Goal: Task Accomplishment & Management: Use online tool/utility

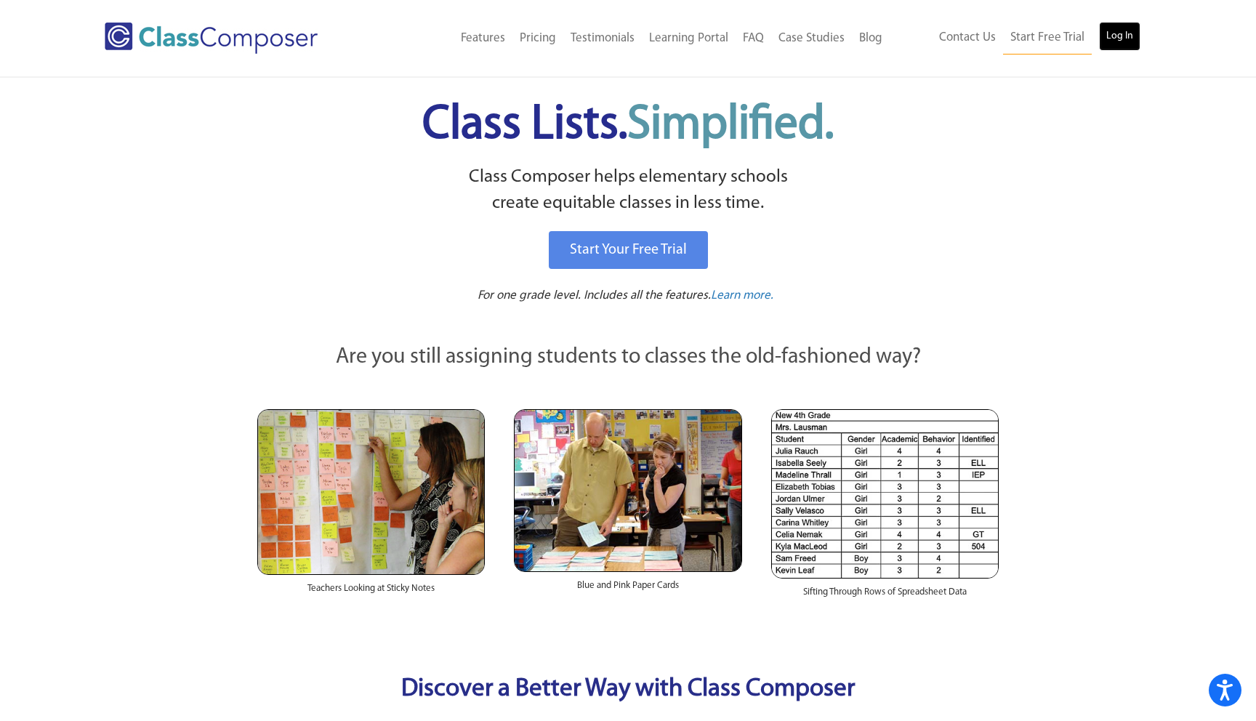
click at [1123, 34] on link "Log In" at bounding box center [1119, 36] width 41 height 29
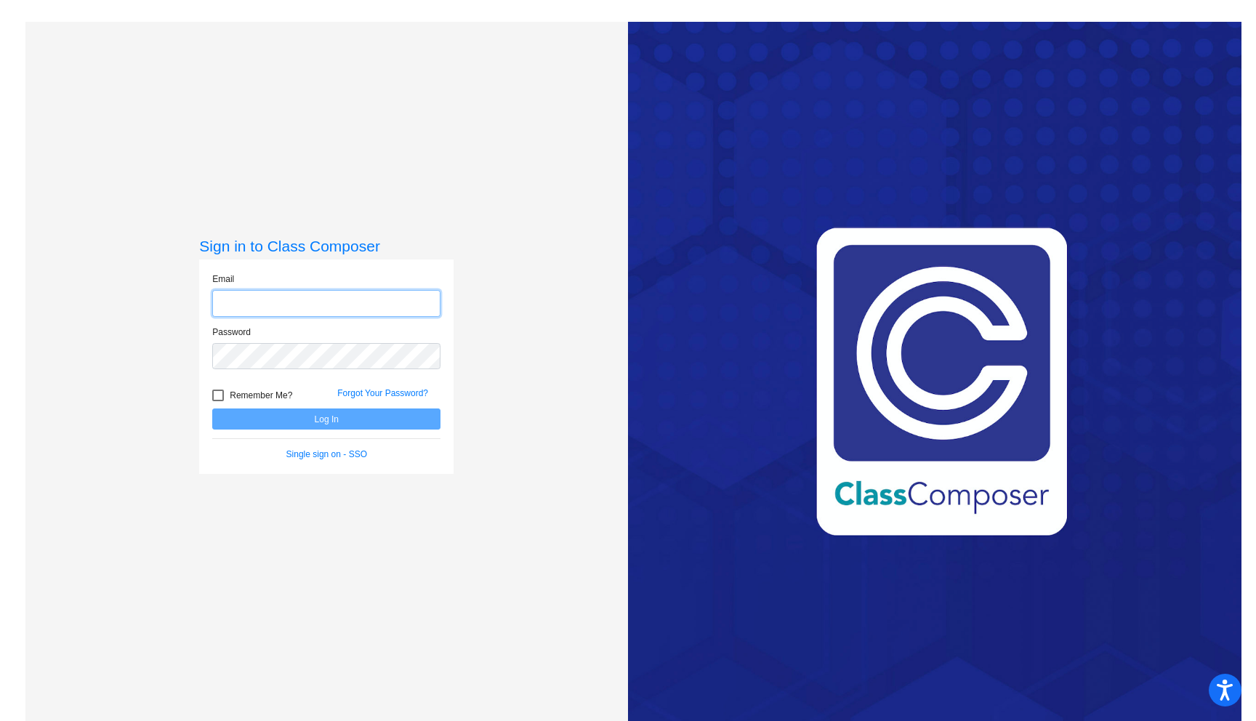
click at [290, 306] on input "email" at bounding box center [326, 303] width 228 height 27
type input "[PERSON_NAME][EMAIL_ADDRESS][PERSON_NAME][DOMAIN_NAME]"
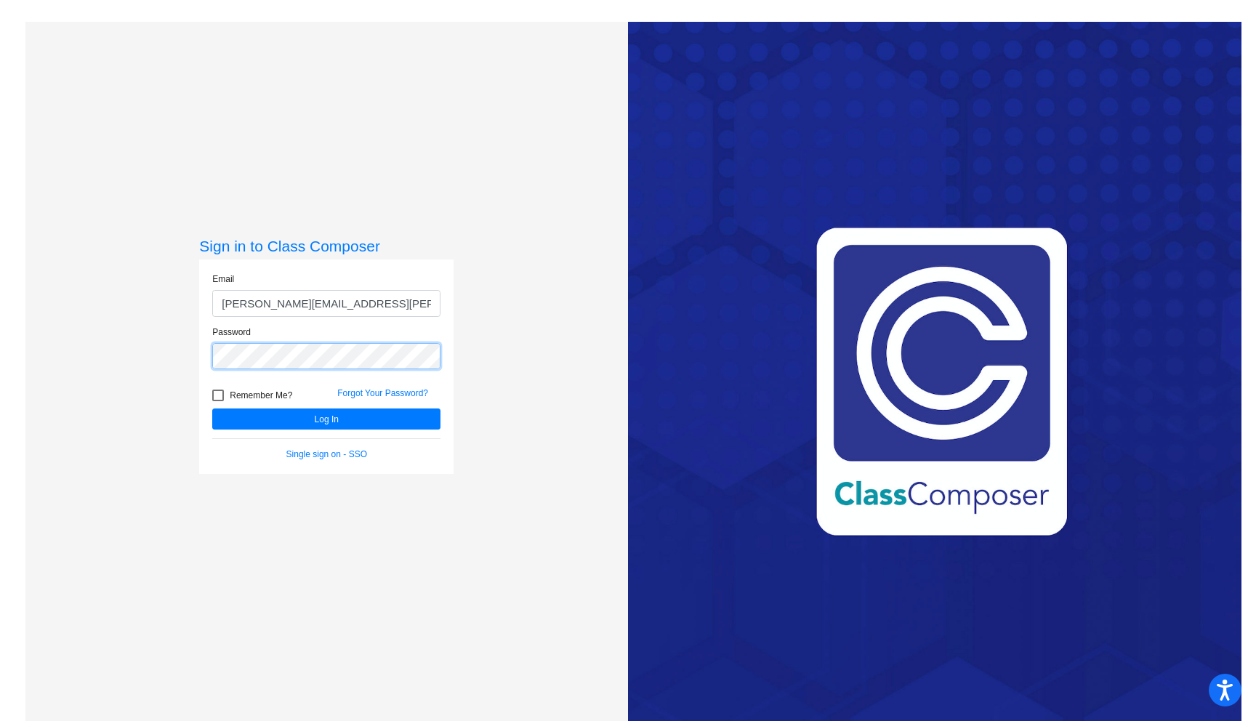
click at [212, 408] on button "Log In" at bounding box center [326, 418] width 228 height 21
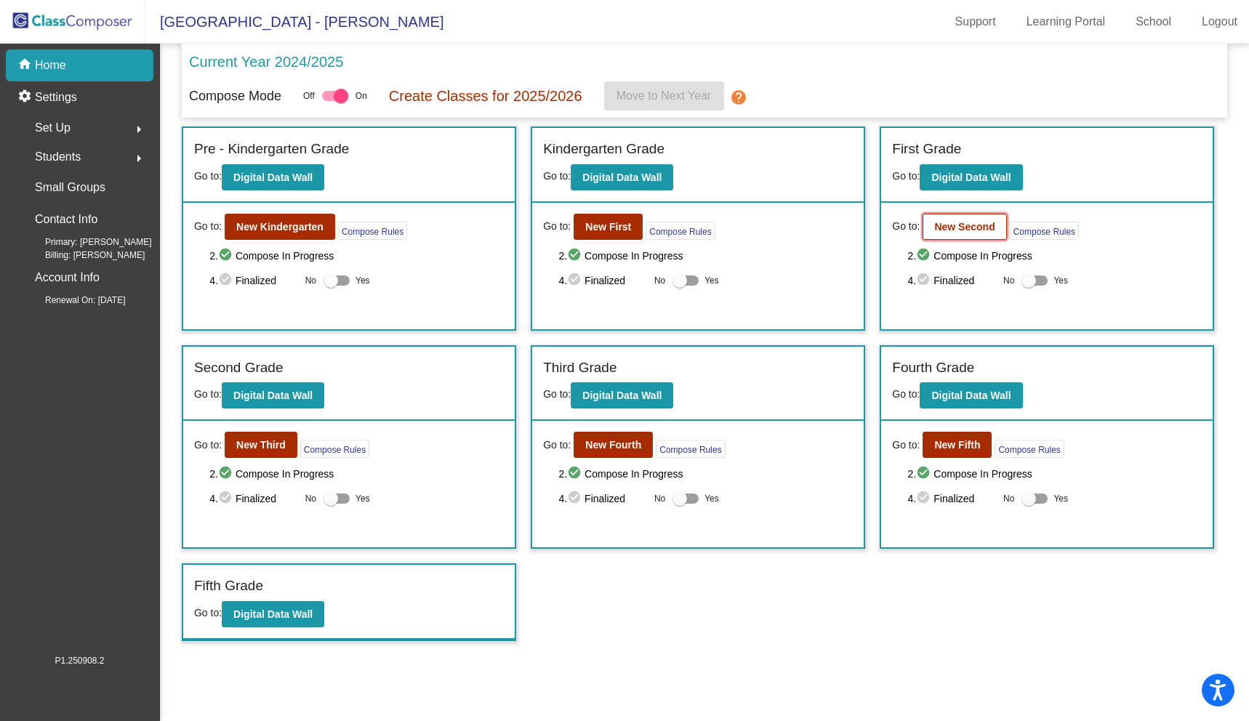
click at [967, 222] on b "New Second" at bounding box center [964, 227] width 60 height 12
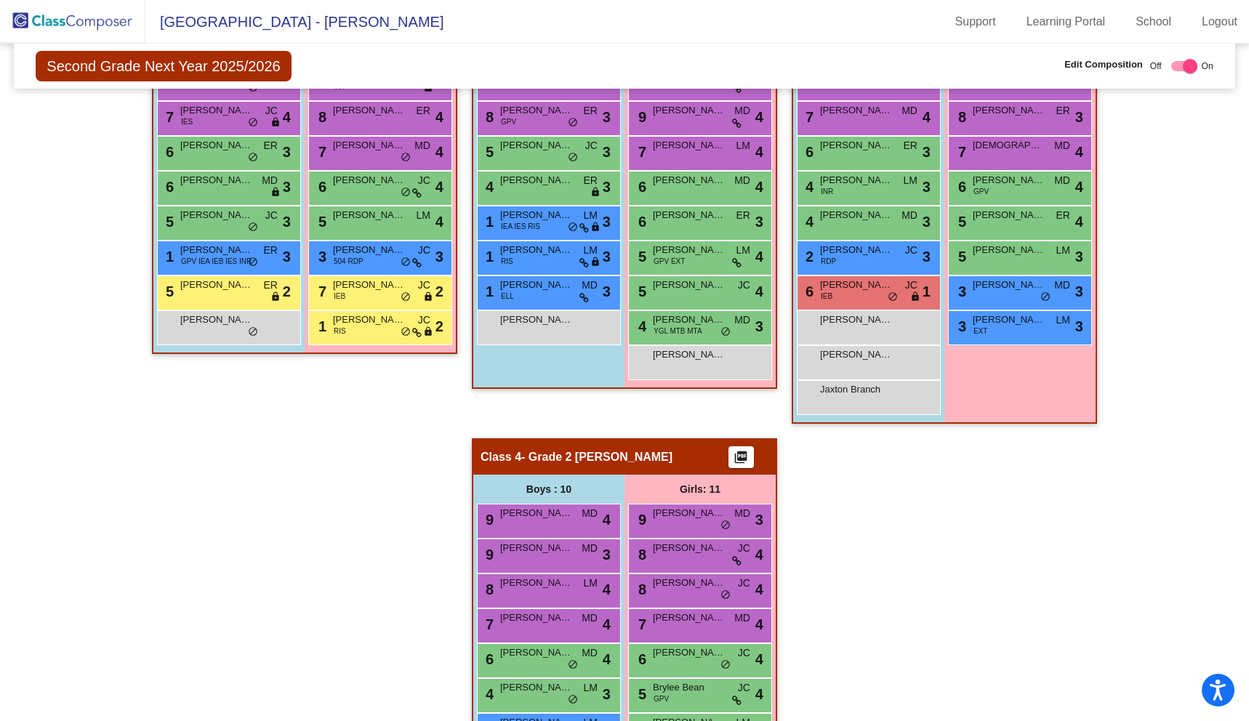
scroll to position [664, 0]
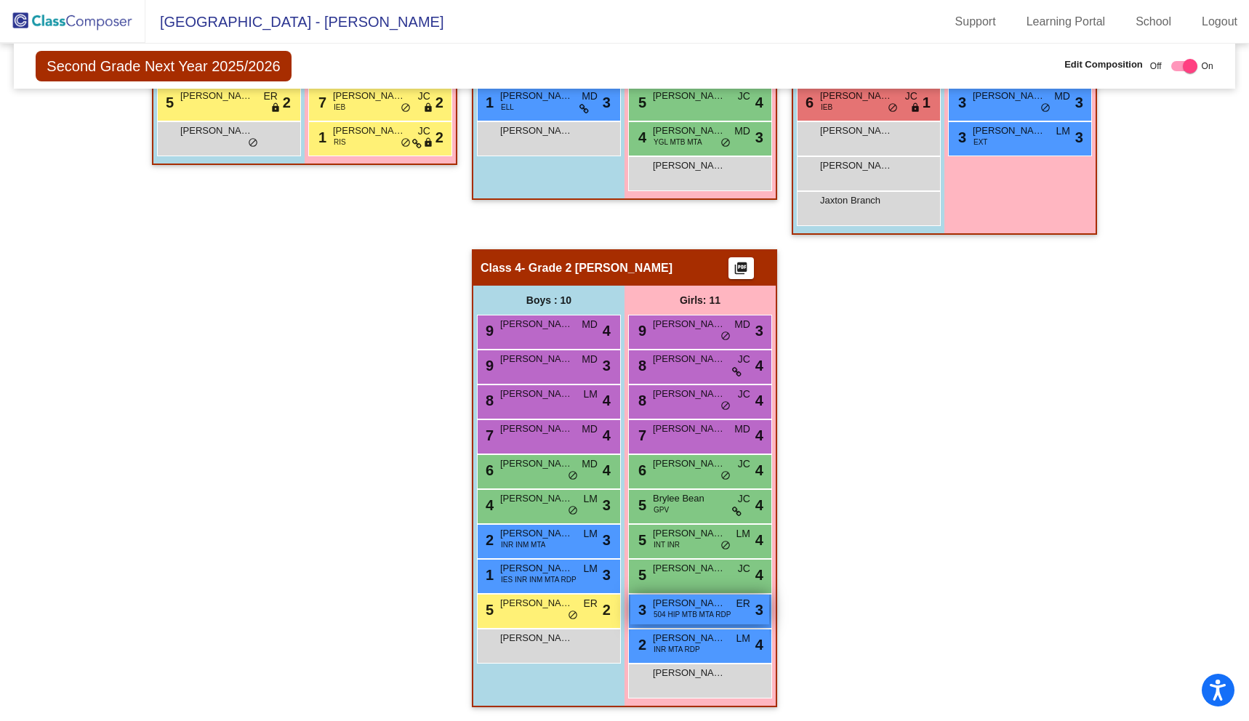
click at [672, 623] on div "3 [PERSON_NAME] 504 HIP MTB MTA RDP ER lock do_not_disturb_alt 3" at bounding box center [699, 610] width 139 height 30
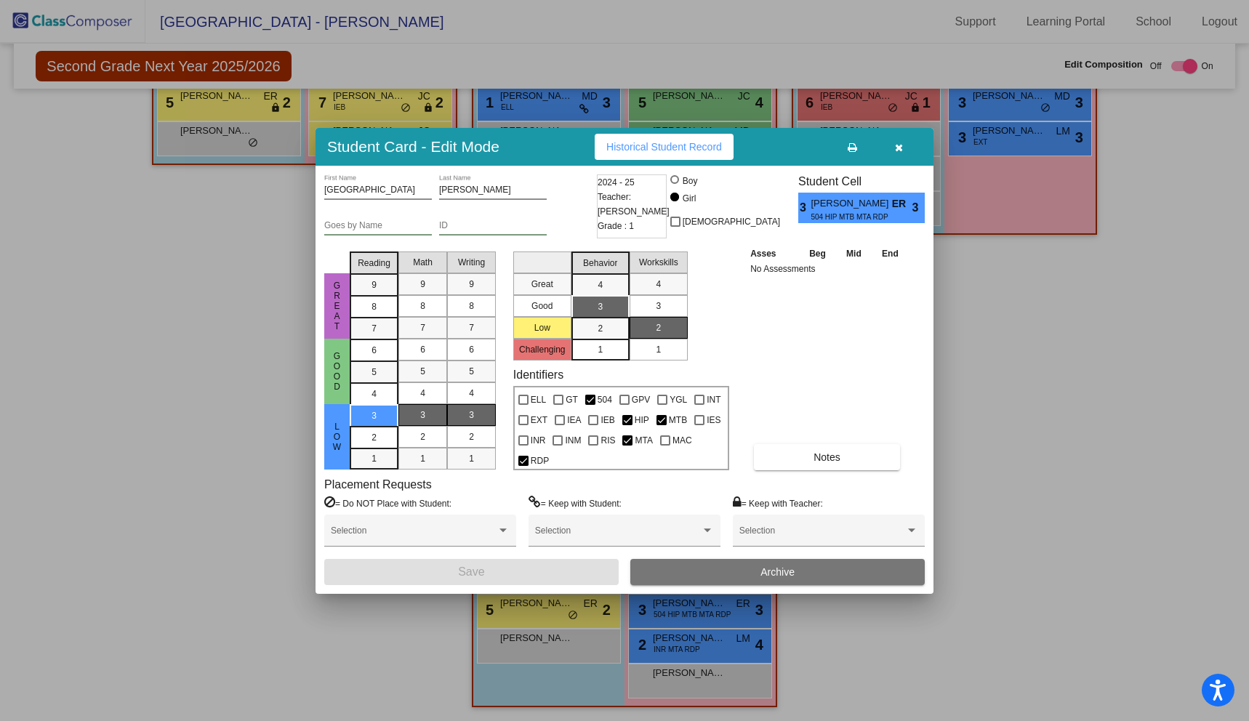
click at [897, 154] on button "button" at bounding box center [898, 147] width 47 height 26
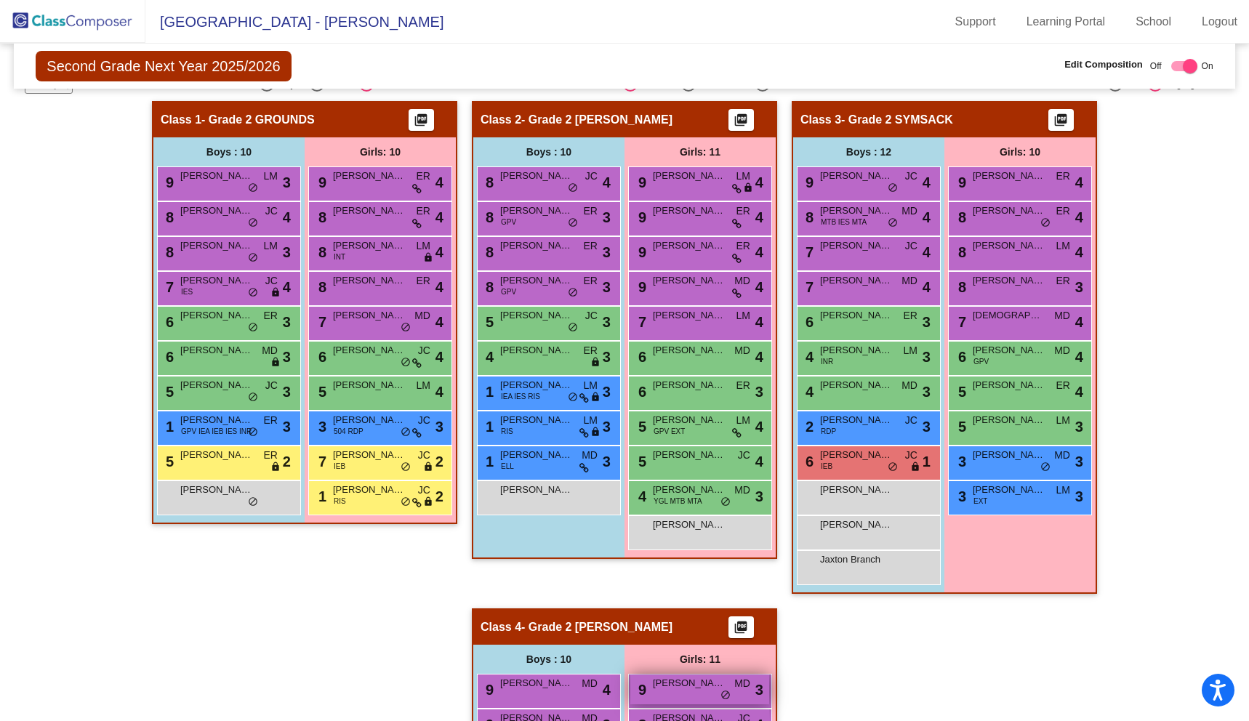
scroll to position [300, 0]
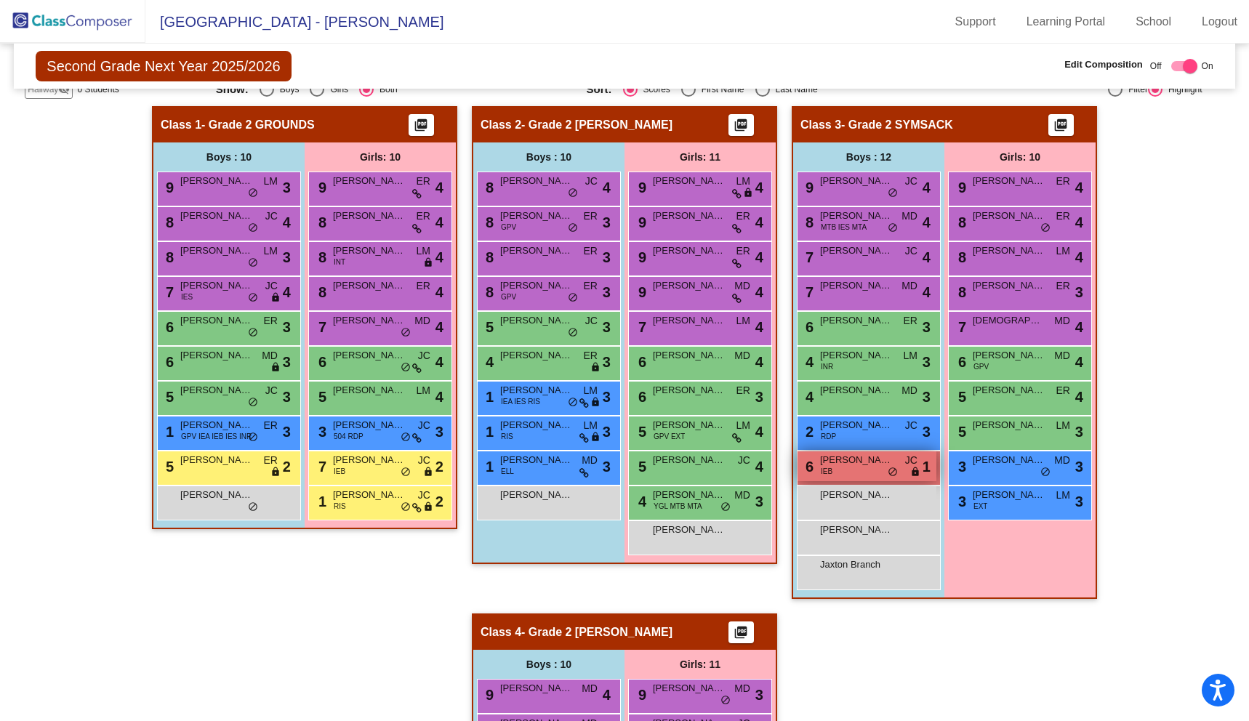
click at [850, 463] on span "[PERSON_NAME]" at bounding box center [856, 460] width 73 height 15
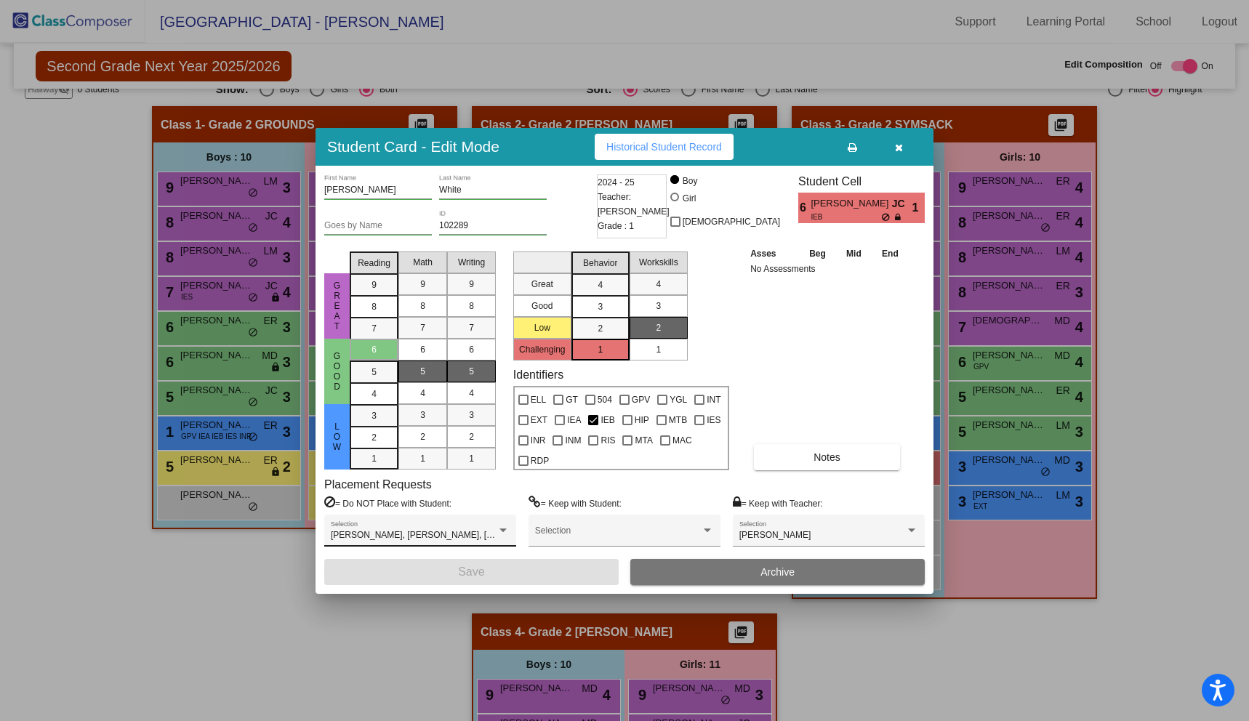
click at [503, 521] on div "[PERSON_NAME], [PERSON_NAME], [PERSON_NAME], [PERSON_NAME], [PERSON_NAME], [PER…" at bounding box center [420, 534] width 179 height 26
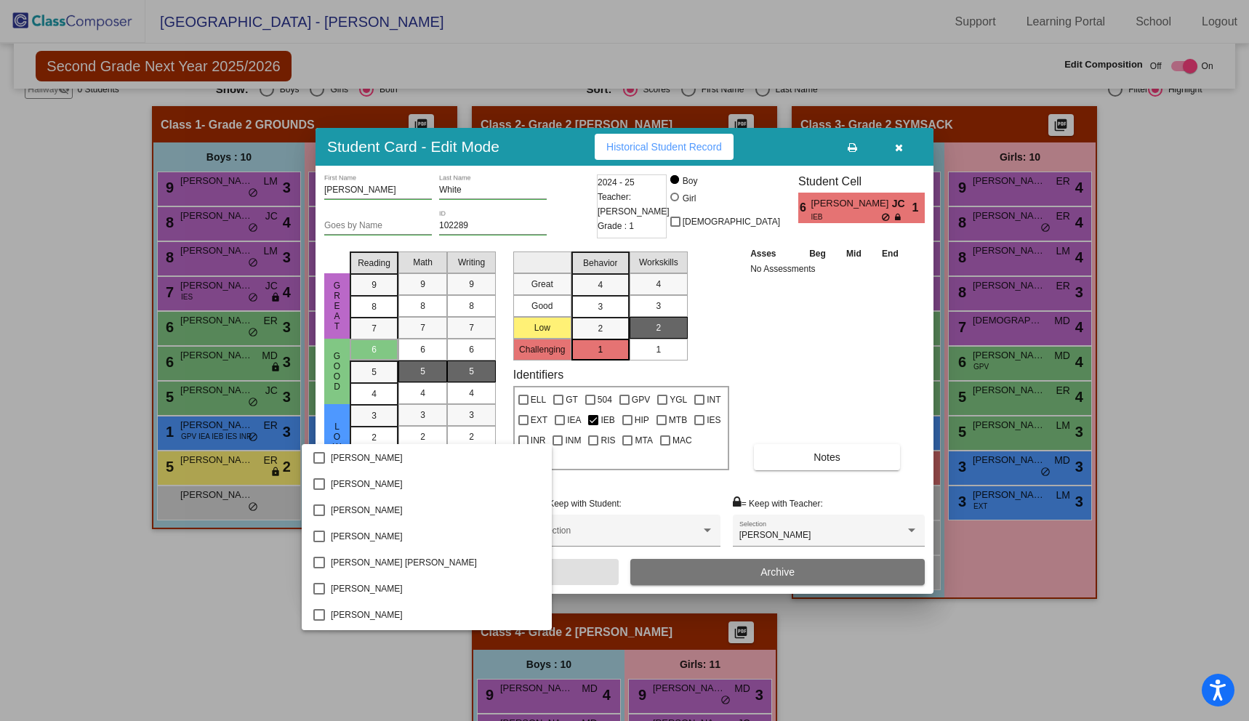
scroll to position [1170, 0]
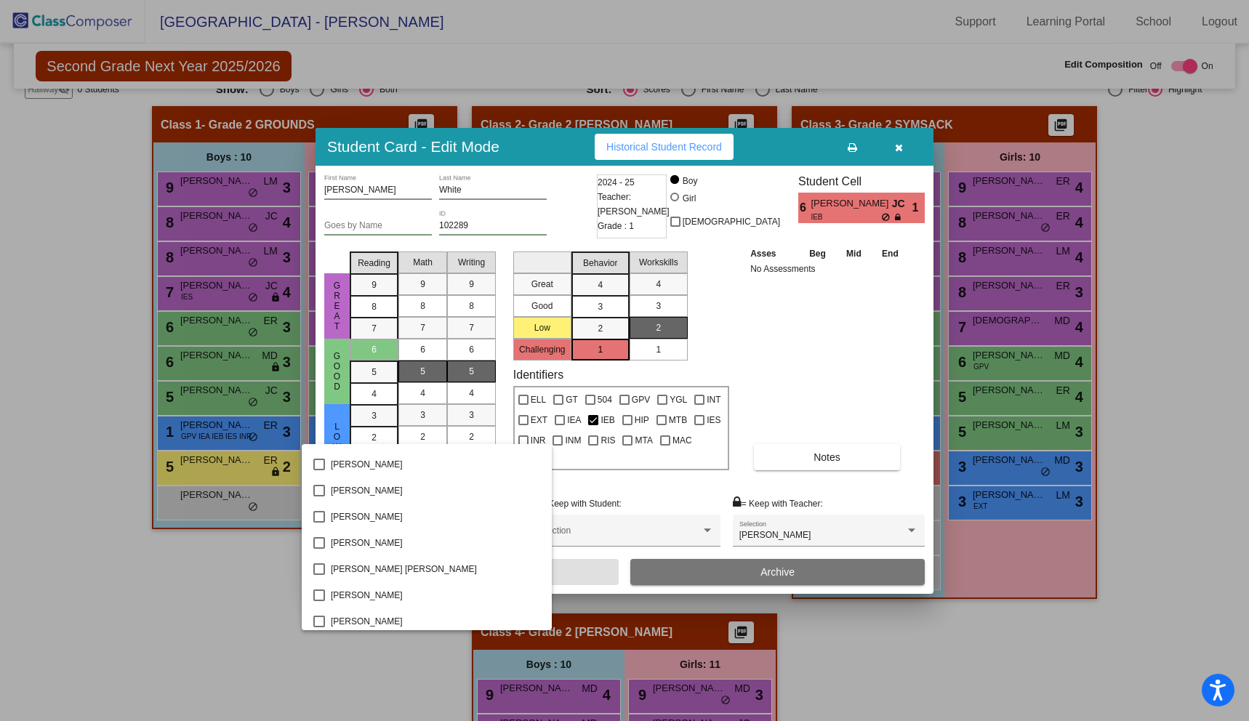
click at [897, 153] on div at bounding box center [624, 360] width 1249 height 721
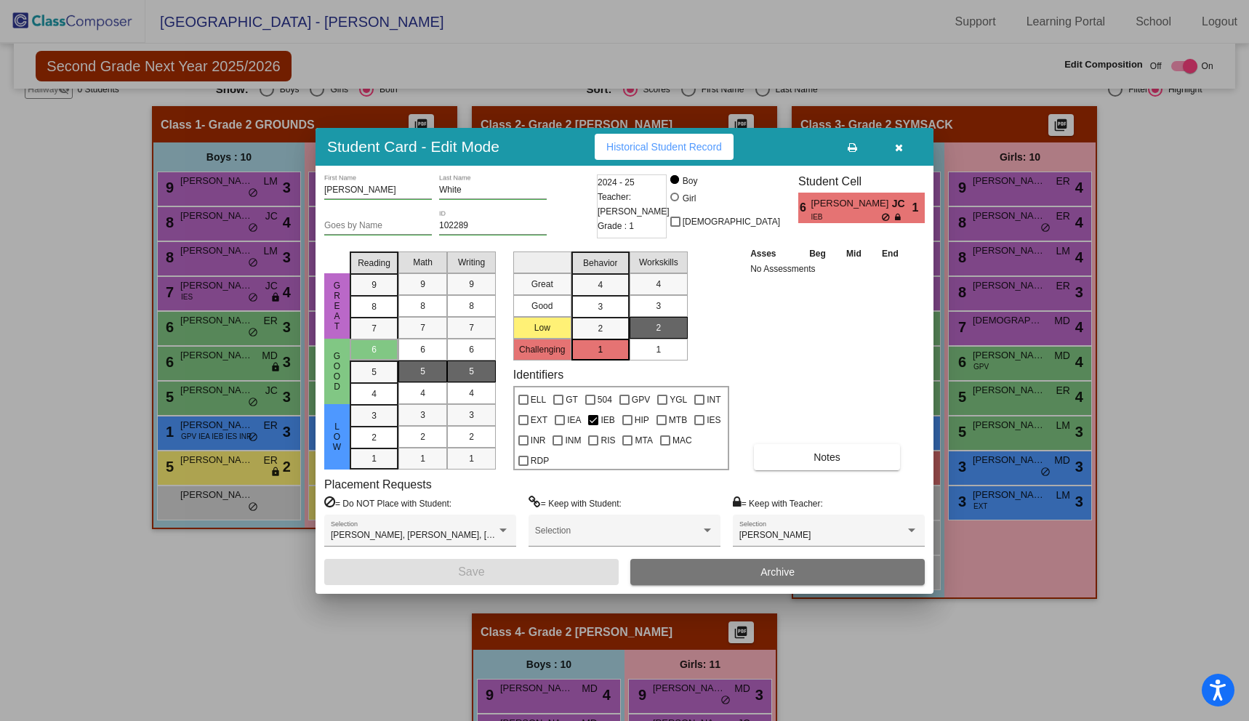
click at [899, 150] on icon "button" at bounding box center [899, 147] width 8 height 10
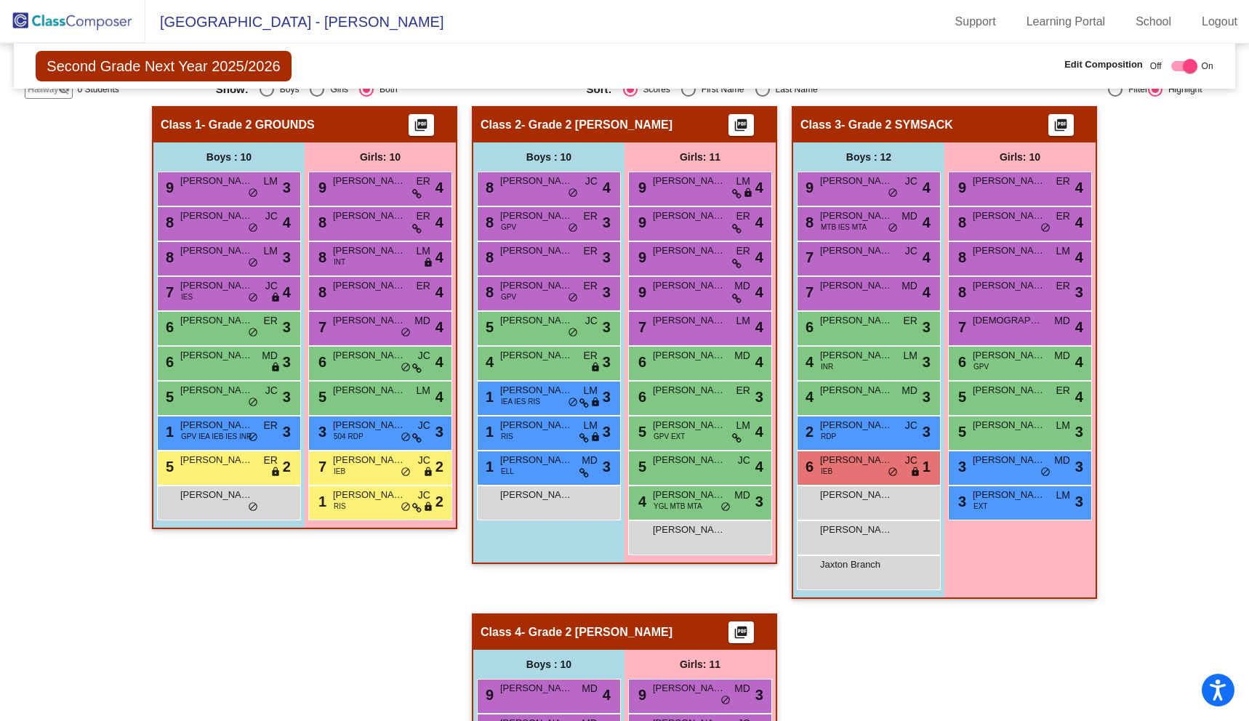
click at [1170, 335] on div "Hallway - Hallway Class picture_as_pdf Add Student First Name Last Name Student…" at bounding box center [624, 596] width 1199 height 980
